Goal: Information Seeking & Learning: Understand process/instructions

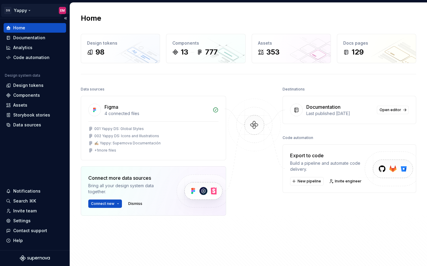
click at [31, 11] on html "DS Yappy EM Home Documentation Analytics Code automation Design system data Des…" at bounding box center [213, 133] width 427 height 266
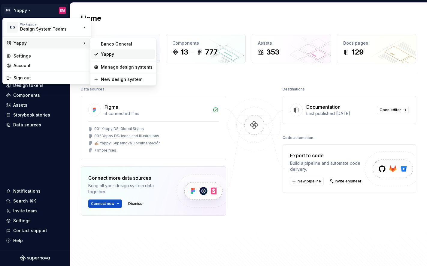
click at [109, 57] on div "Yappy" at bounding box center [127, 54] width 52 height 6
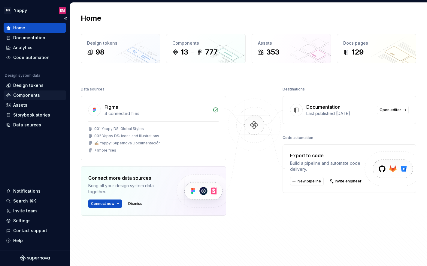
click at [26, 95] on div "Components" at bounding box center [26, 95] width 27 height 6
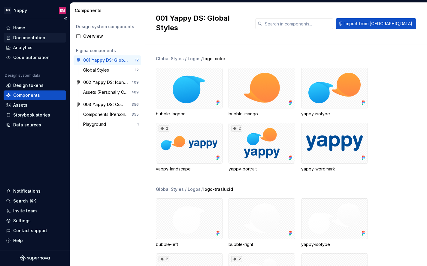
click at [33, 36] on div "Documentation" at bounding box center [29, 38] width 32 height 6
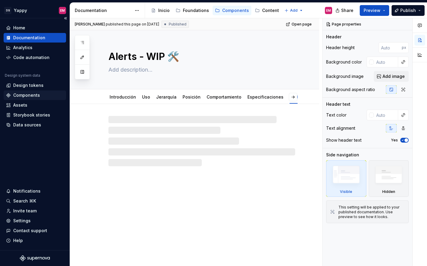
click at [29, 96] on div "Components" at bounding box center [26, 95] width 27 height 6
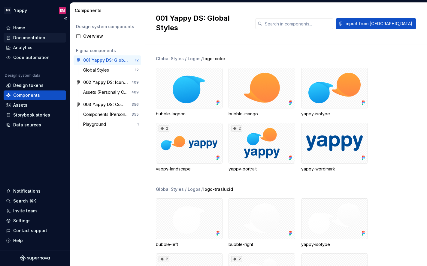
click at [24, 42] on div "Documentation" at bounding box center [35, 38] width 62 height 10
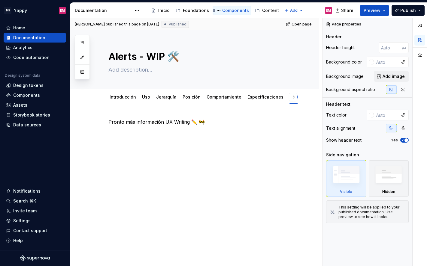
click at [152, 11] on div "Components" at bounding box center [235, 11] width 27 height 6
click at [83, 41] on icon "button" at bounding box center [82, 42] width 3 height 2
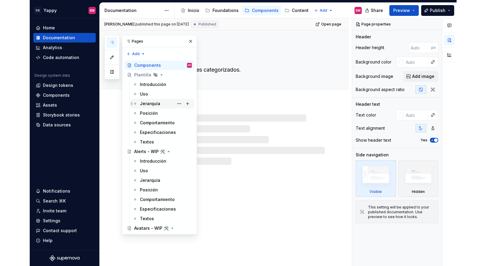
scroll to position [65, 0]
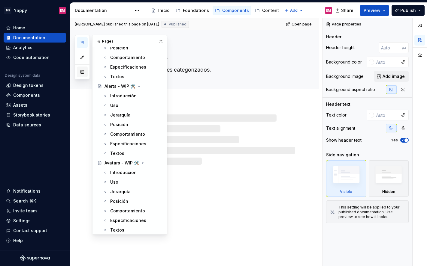
click at [83, 72] on button "button" at bounding box center [82, 72] width 11 height 11
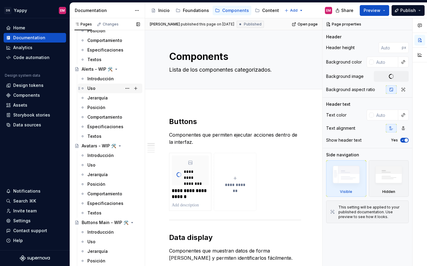
click at [92, 89] on div "Uso" at bounding box center [91, 89] width 8 height 6
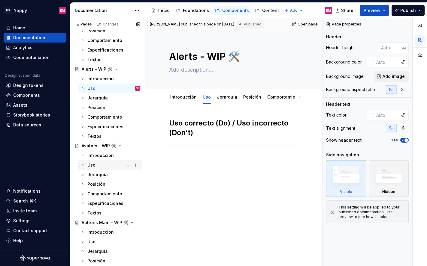
click at [101, 164] on div "Uso" at bounding box center [113, 165] width 53 height 8
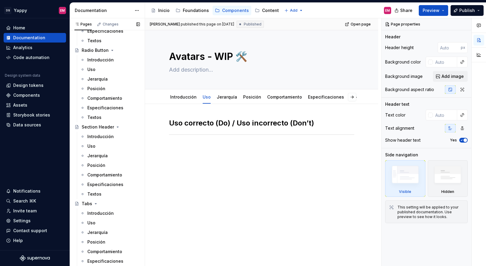
scroll to position [697, 0]
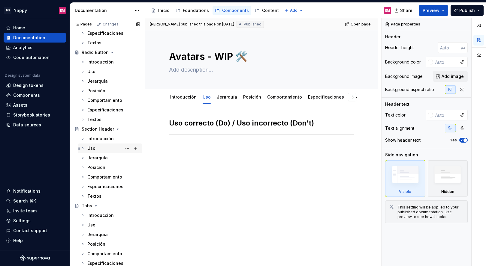
click at [95, 144] on div "Uso" at bounding box center [113, 148] width 53 height 8
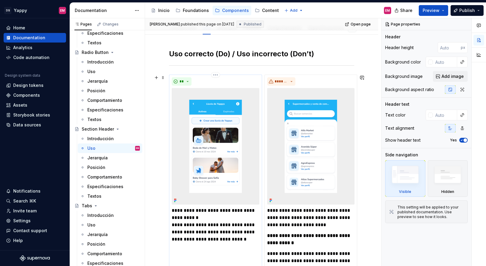
scroll to position [71, 0]
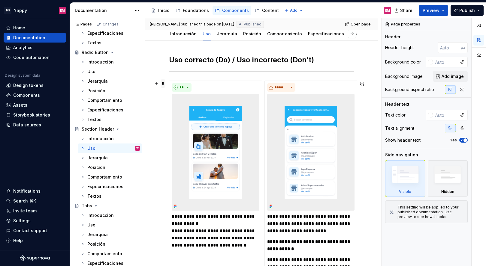
click at [152, 83] on span at bounding box center [163, 84] width 5 height 8
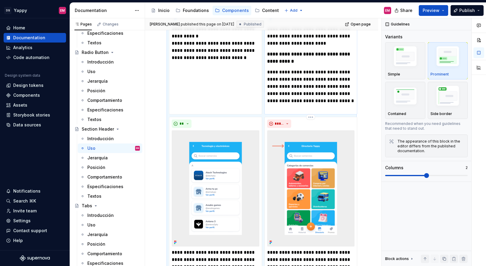
scroll to position [386, 0]
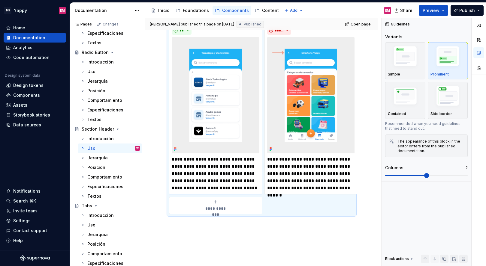
click at [152, 101] on img at bounding box center [216, 95] width 88 height 117
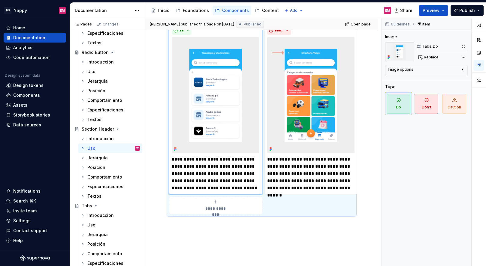
scroll to position [333, 0]
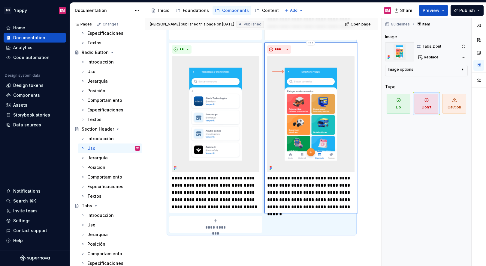
click at [152, 105] on img at bounding box center [311, 114] width 88 height 117
click at [152, 94] on img at bounding box center [216, 114] width 88 height 117
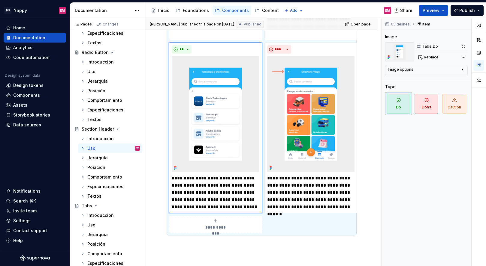
click at [152, 96] on div "**********" at bounding box center [261, 50] width 233 height 542
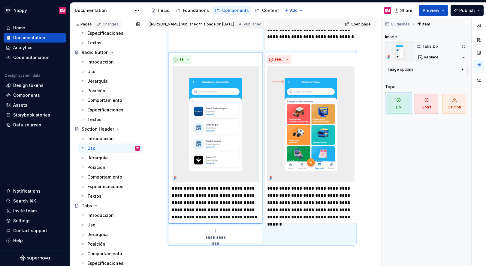
scroll to position [697, 0]
type textarea "*"
